Goal: Information Seeking & Learning: Find specific page/section

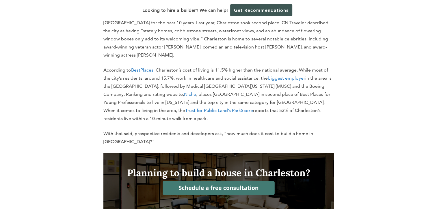
scroll to position [404, 0]
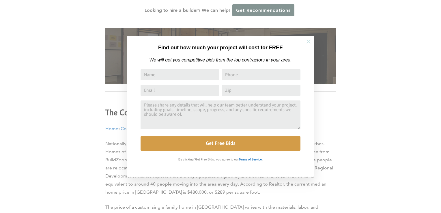
click at [308, 41] on icon at bounding box center [308, 41] width 6 height 6
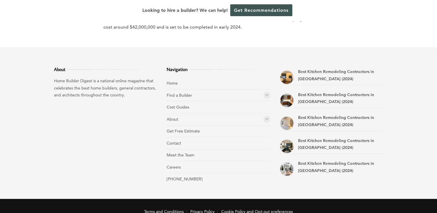
scroll to position [2320, 0]
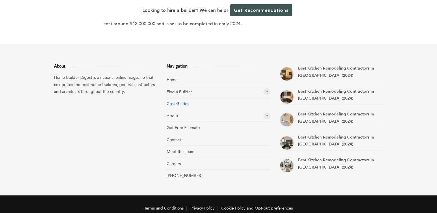
click at [180, 101] on link "Cost Guides" at bounding box center [177, 103] width 23 height 5
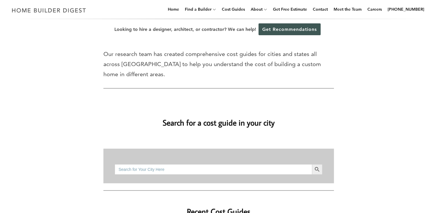
click at [196, 164] on input "Search for:" at bounding box center [213, 169] width 197 height 10
type input "c"
type input "summerville sc"
click at [312, 164] on button "Search Button" at bounding box center [317, 169] width 10 height 10
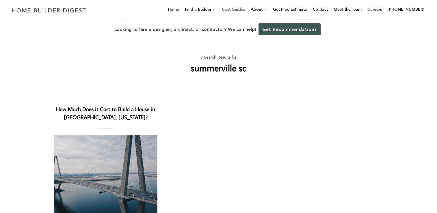
click at [238, 10] on link "Cost Guides" at bounding box center [233, 9] width 28 height 18
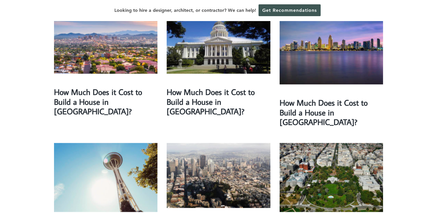
scroll to position [923, 0]
